Goal: Use online tool/utility: Utilize a website feature to perform a specific function

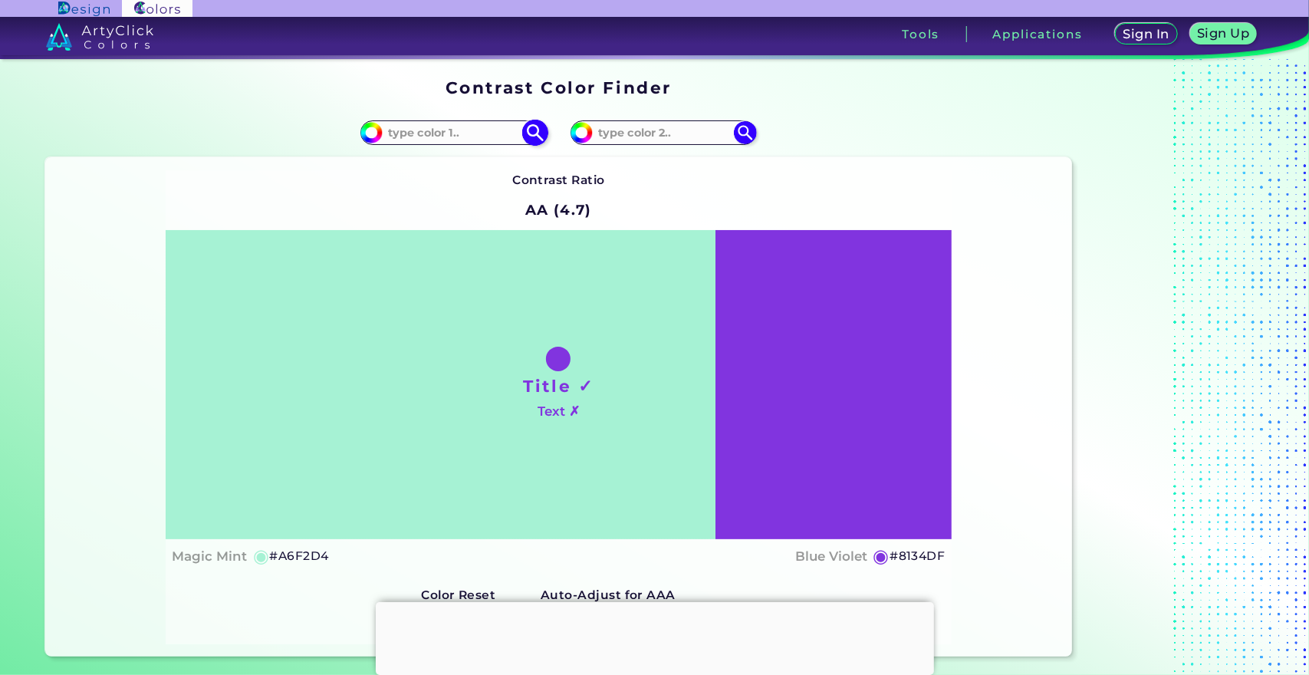
click at [494, 131] on input at bounding box center [454, 133] width 143 height 21
paste input "#dbf1ff"
type input "#dbf1ff"
click at [716, 173] on div "Contrast Ratio AA (4.7) Title ✓ Text ✗ Magic Mint ◉ #A6F2D4 ◉" at bounding box center [558, 407] width 785 height 474
click at [746, 127] on img at bounding box center [746, 133] width 27 height 27
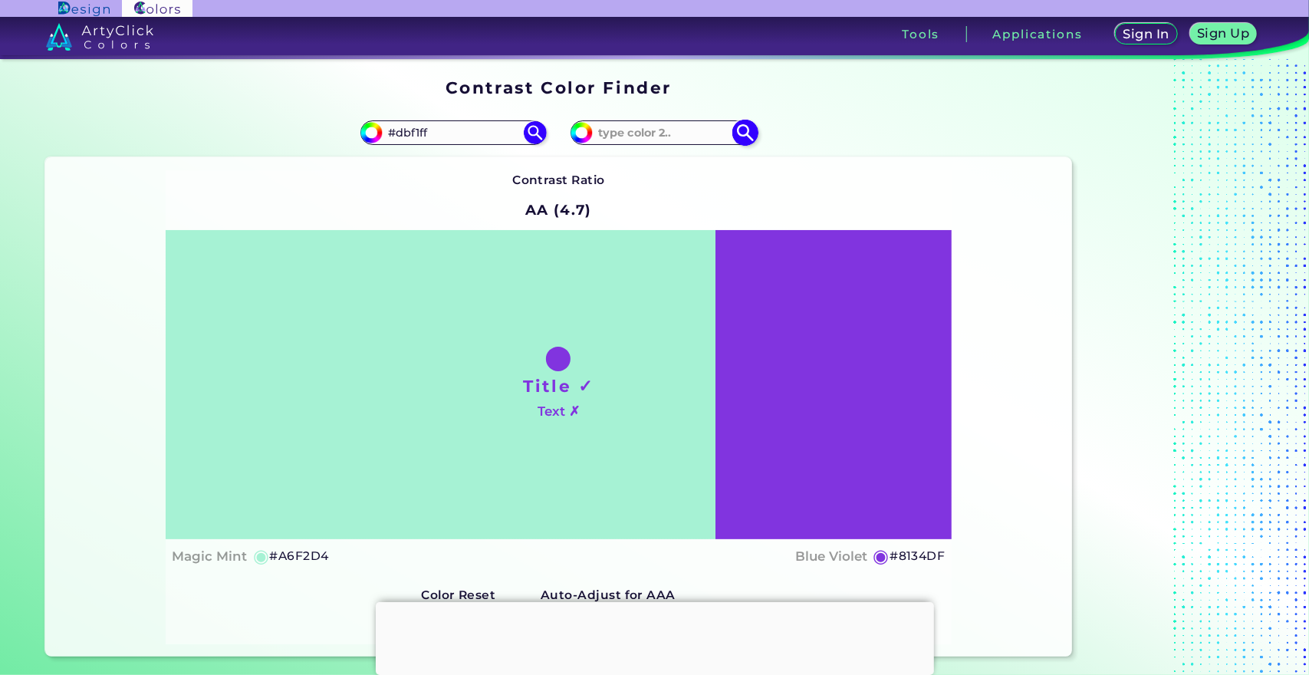
click at [734, 134] on img at bounding box center [746, 133] width 27 height 27
click at [535, 133] on img at bounding box center [535, 133] width 27 height 27
type input "#dbf1ff"
type input "#DBF1FF"
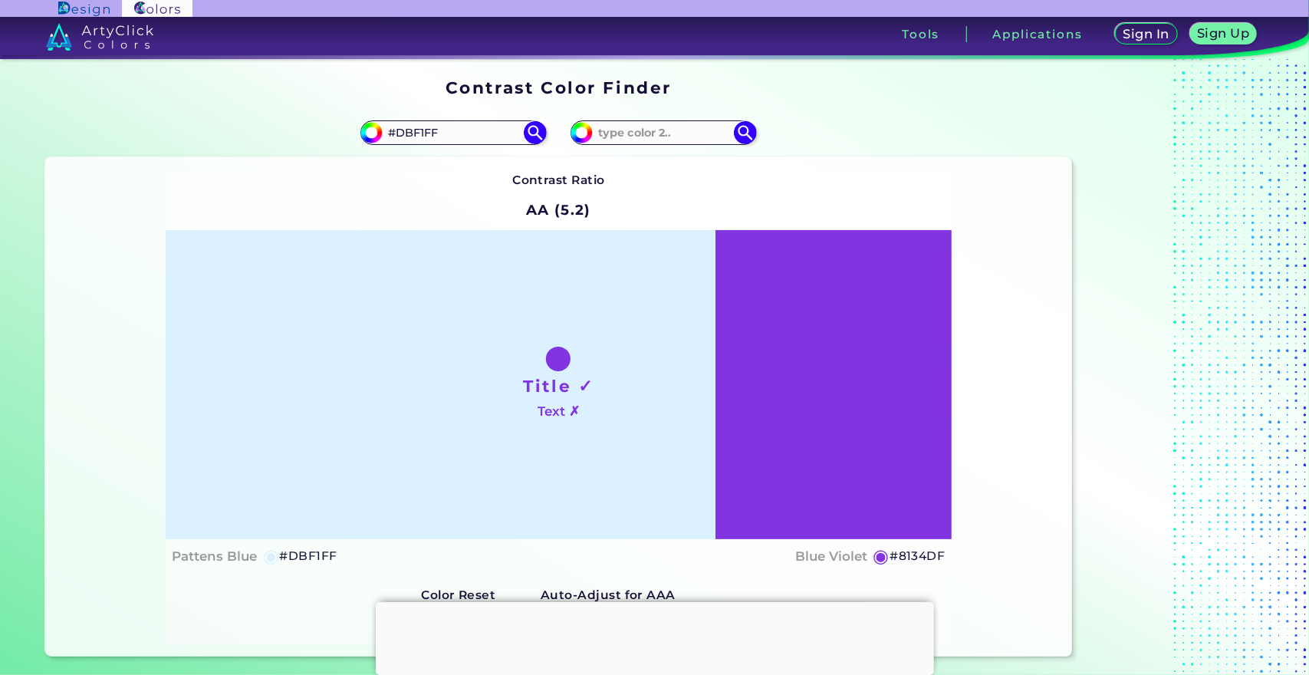
click at [876, 559] on h5 "◉" at bounding box center [882, 556] width 17 height 18
click at [738, 127] on img at bounding box center [746, 133] width 27 height 27
